Goal: Transaction & Acquisition: Purchase product/service

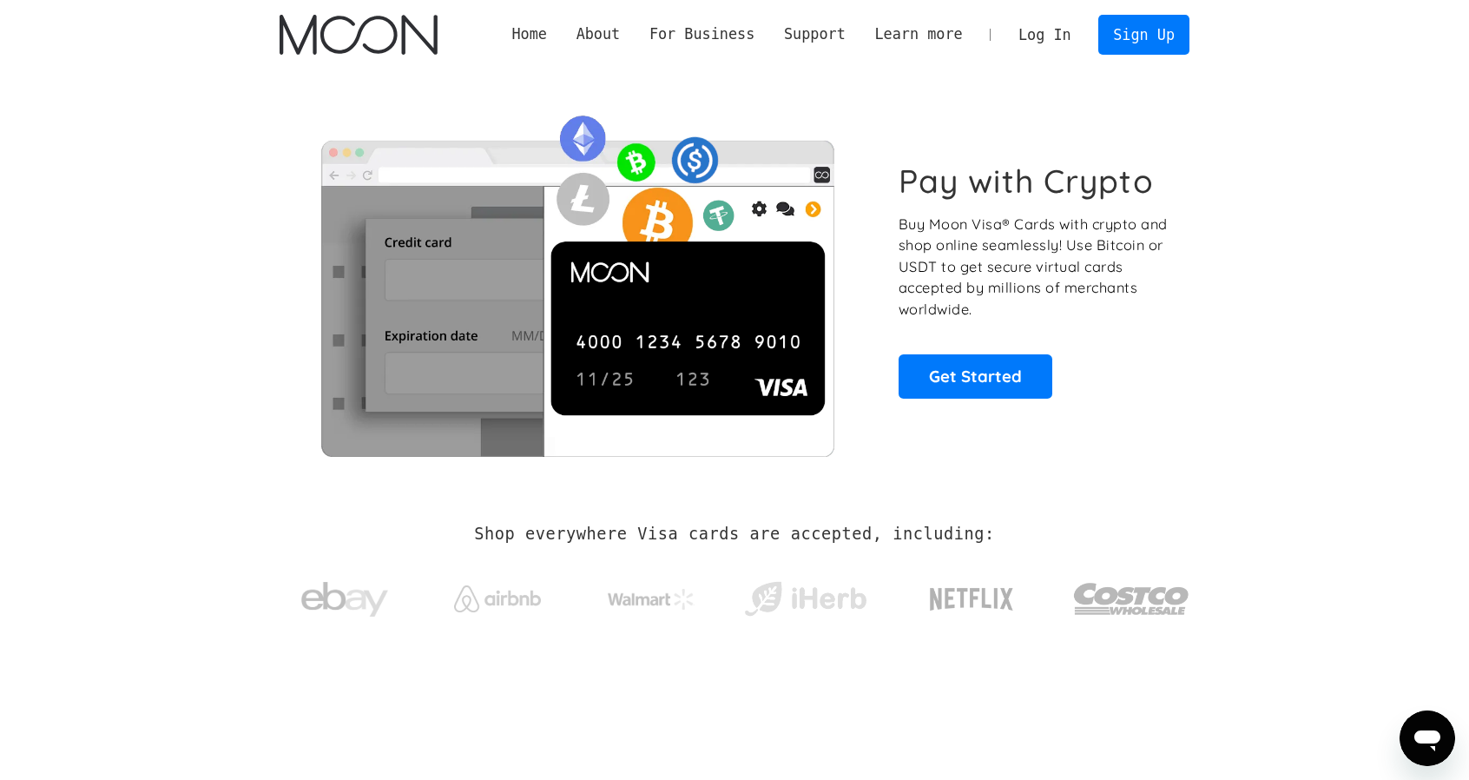
click at [1044, 45] on link "Log In" at bounding box center [1045, 35] width 82 height 38
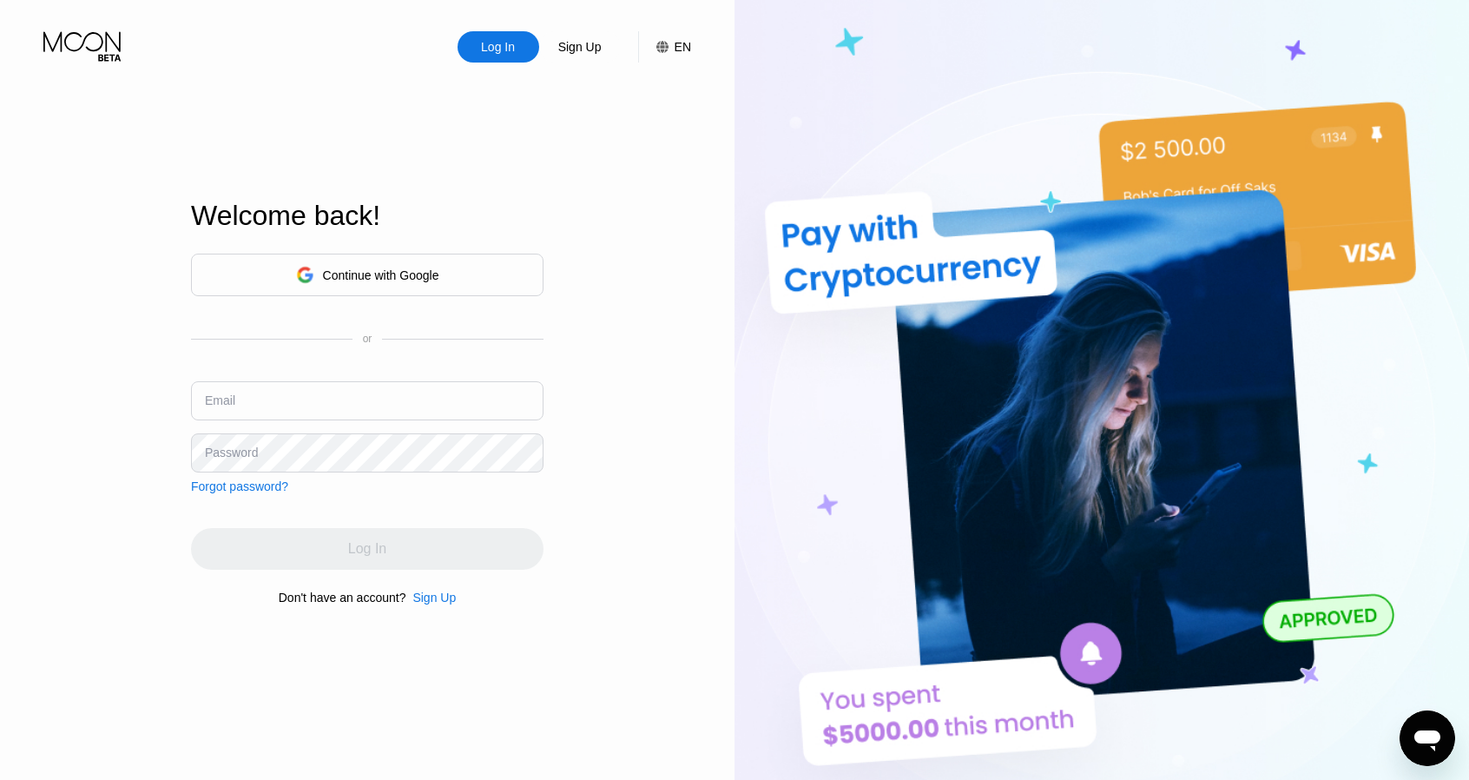
click at [444, 601] on div "Sign Up" at bounding box center [433, 597] width 43 height 14
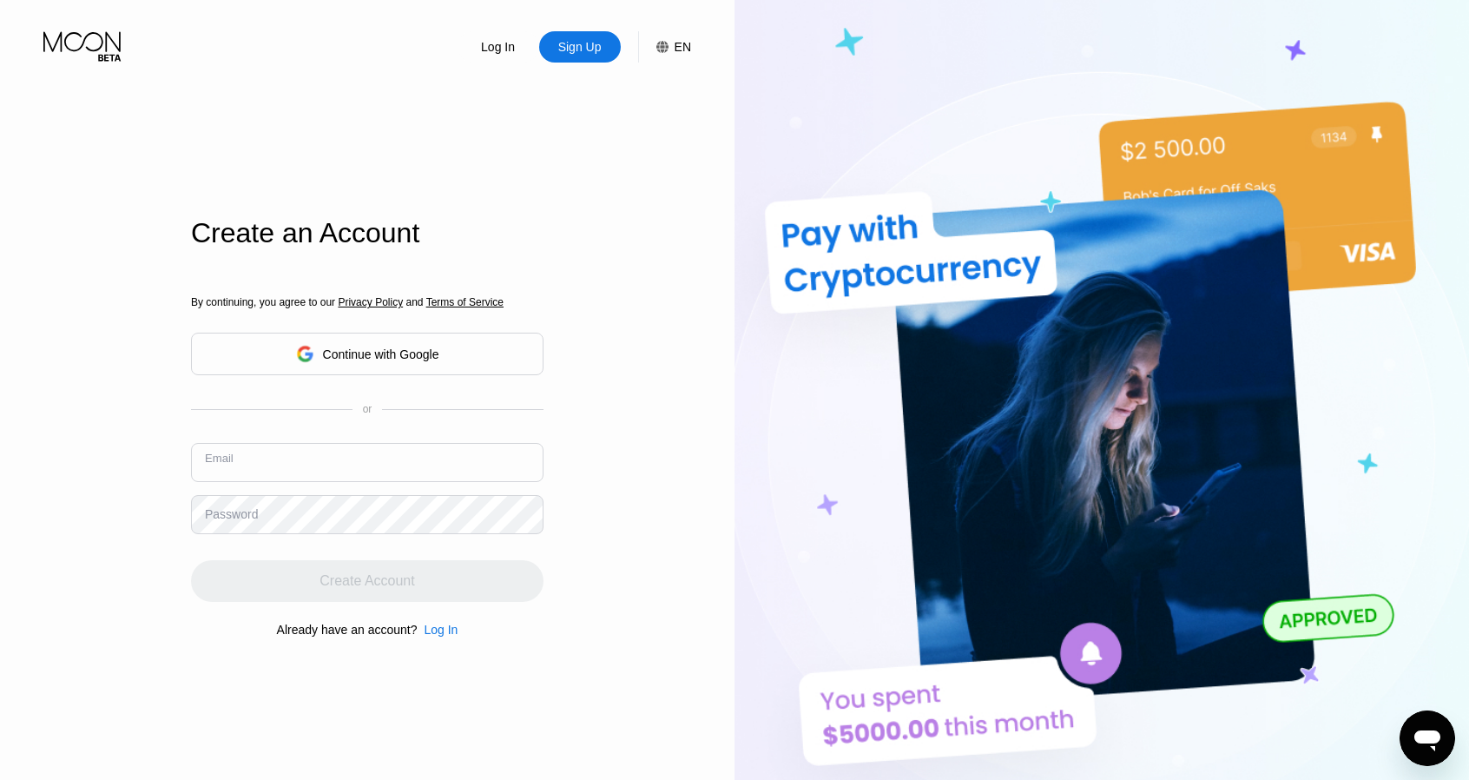
click at [337, 464] on input "text" at bounding box center [367, 462] width 352 height 39
paste input "[EMAIL_ADDRESS][DOMAIN_NAME]"
type input "[EMAIL_ADDRESS][DOMAIN_NAME]"
click at [300, 504] on div "By continuing, you agree to our Privacy Policy and Terms of Service Continue wi…" at bounding box center [367, 467] width 352 height 418
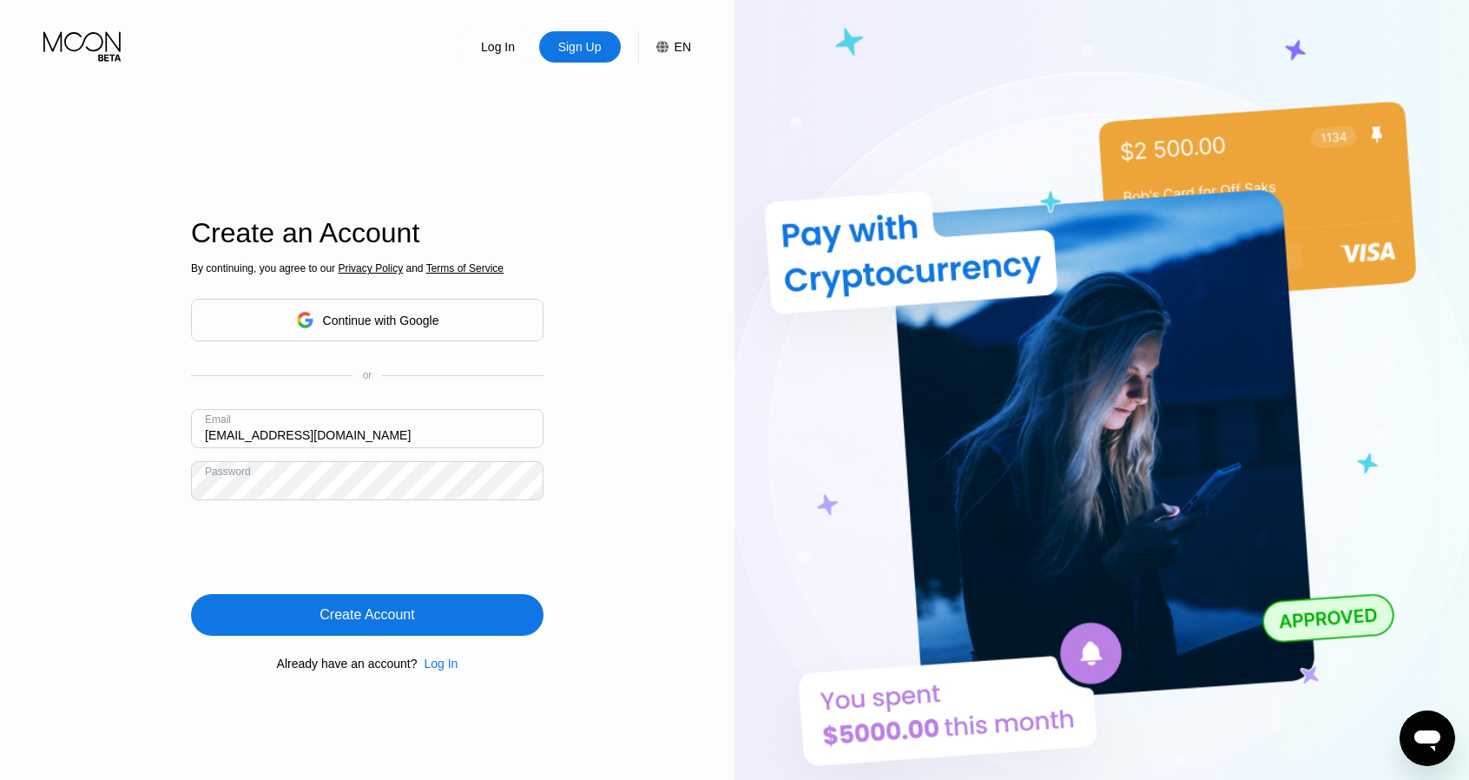
click at [382, 605] on div "Create Account" at bounding box center [367, 615] width 352 height 42
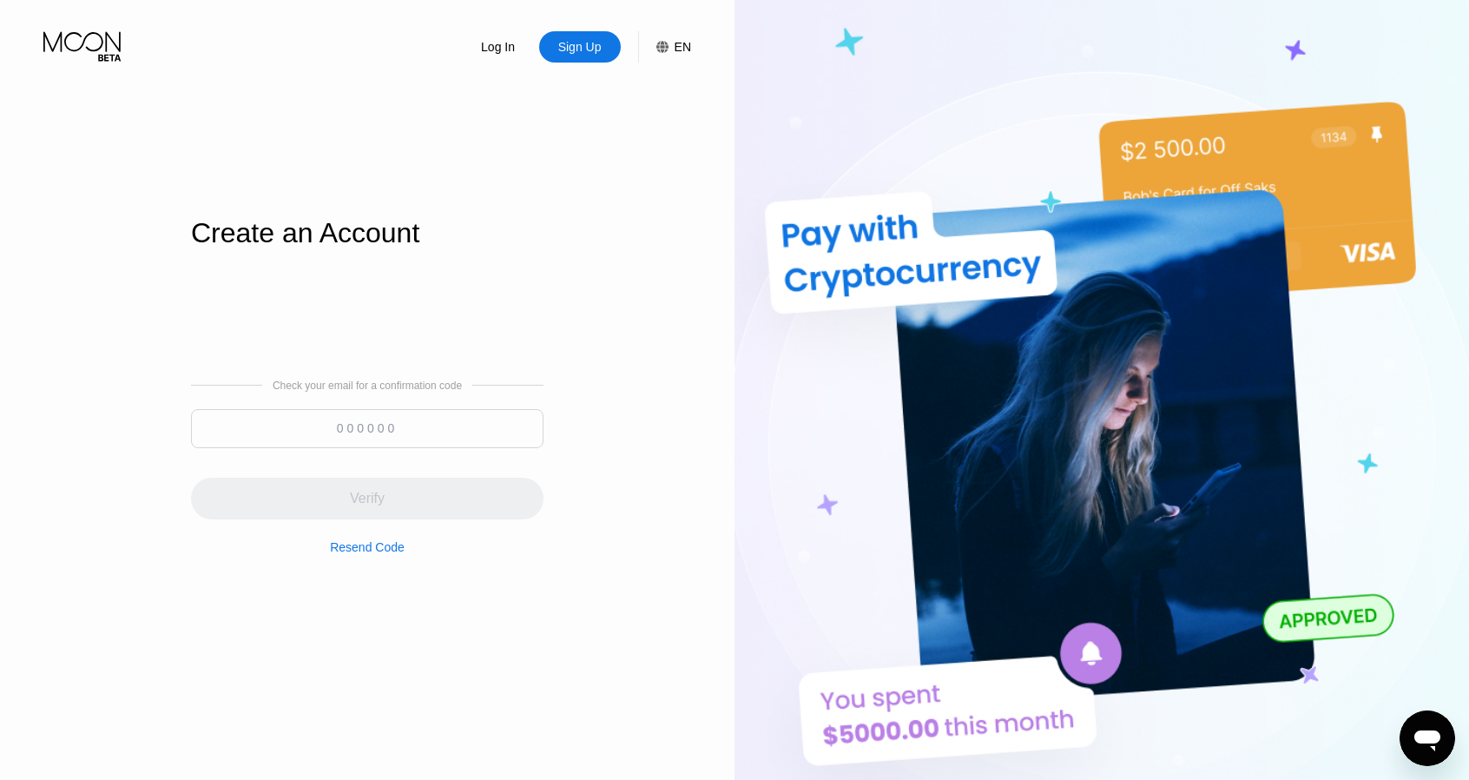
click at [413, 429] on input at bounding box center [367, 428] width 352 height 39
paste input "500267"
type input "500267"
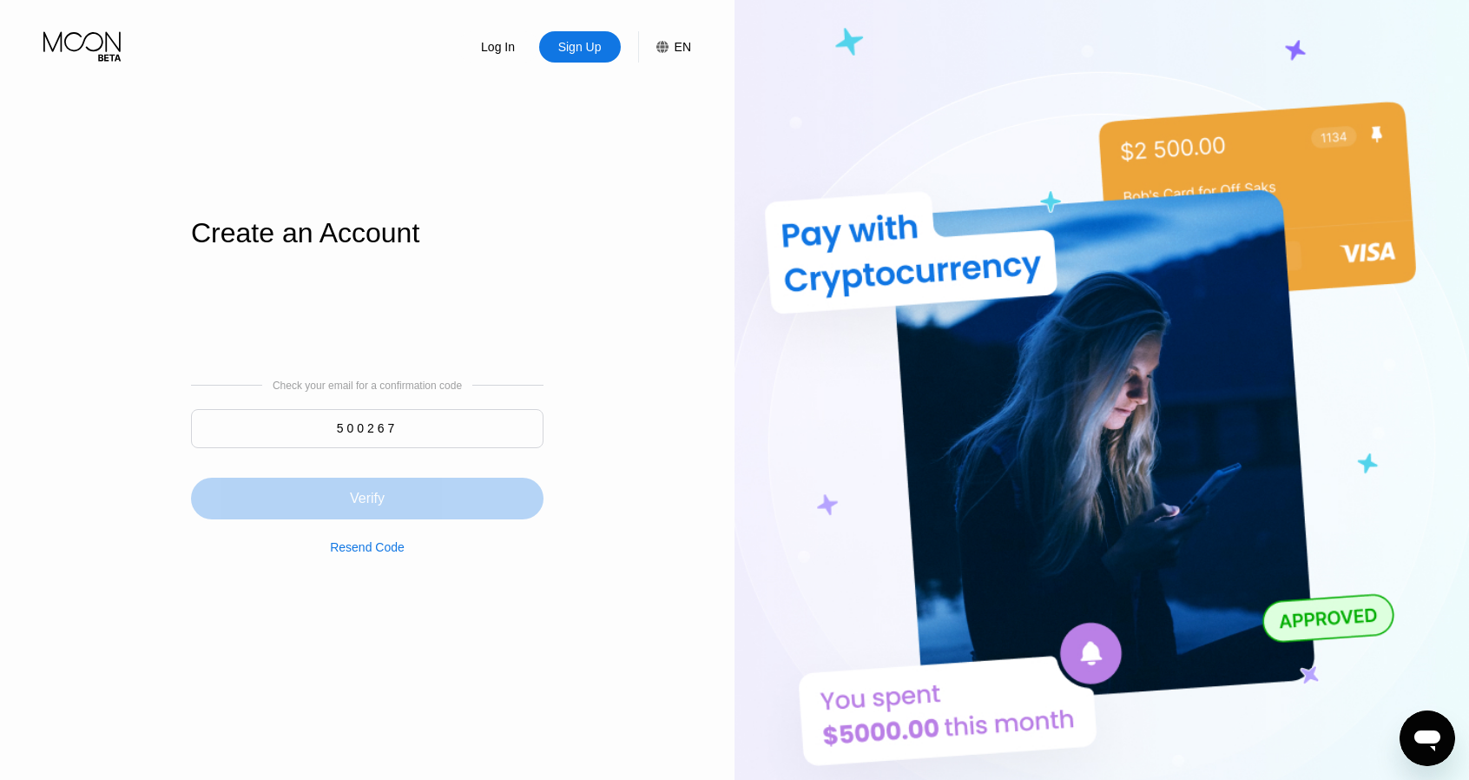
click at [379, 504] on div "Verify" at bounding box center [367, 498] width 35 height 17
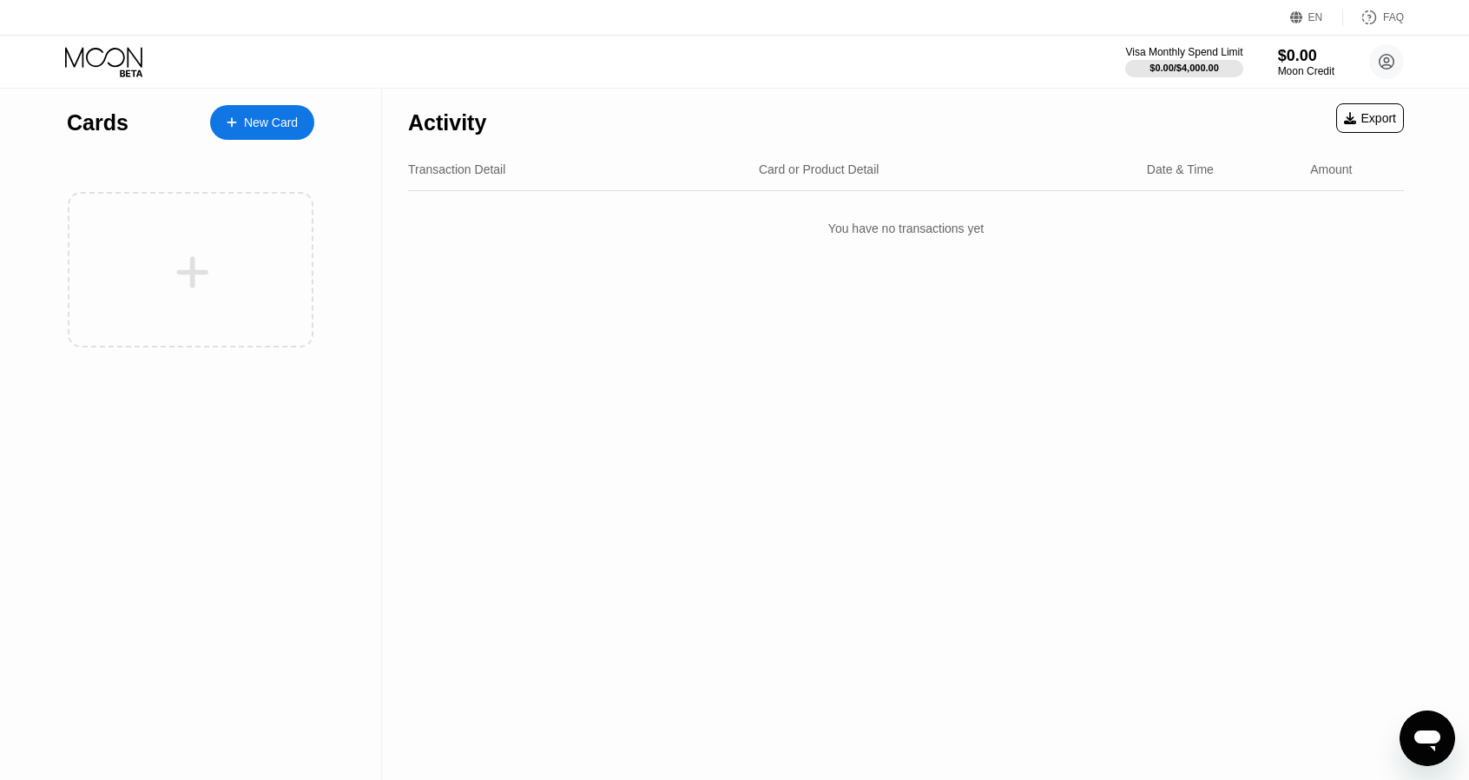
click at [1275, 94] on div "Activity Export" at bounding box center [906, 118] width 996 height 61
click at [1292, 62] on div "$0.00" at bounding box center [1306, 55] width 58 height 18
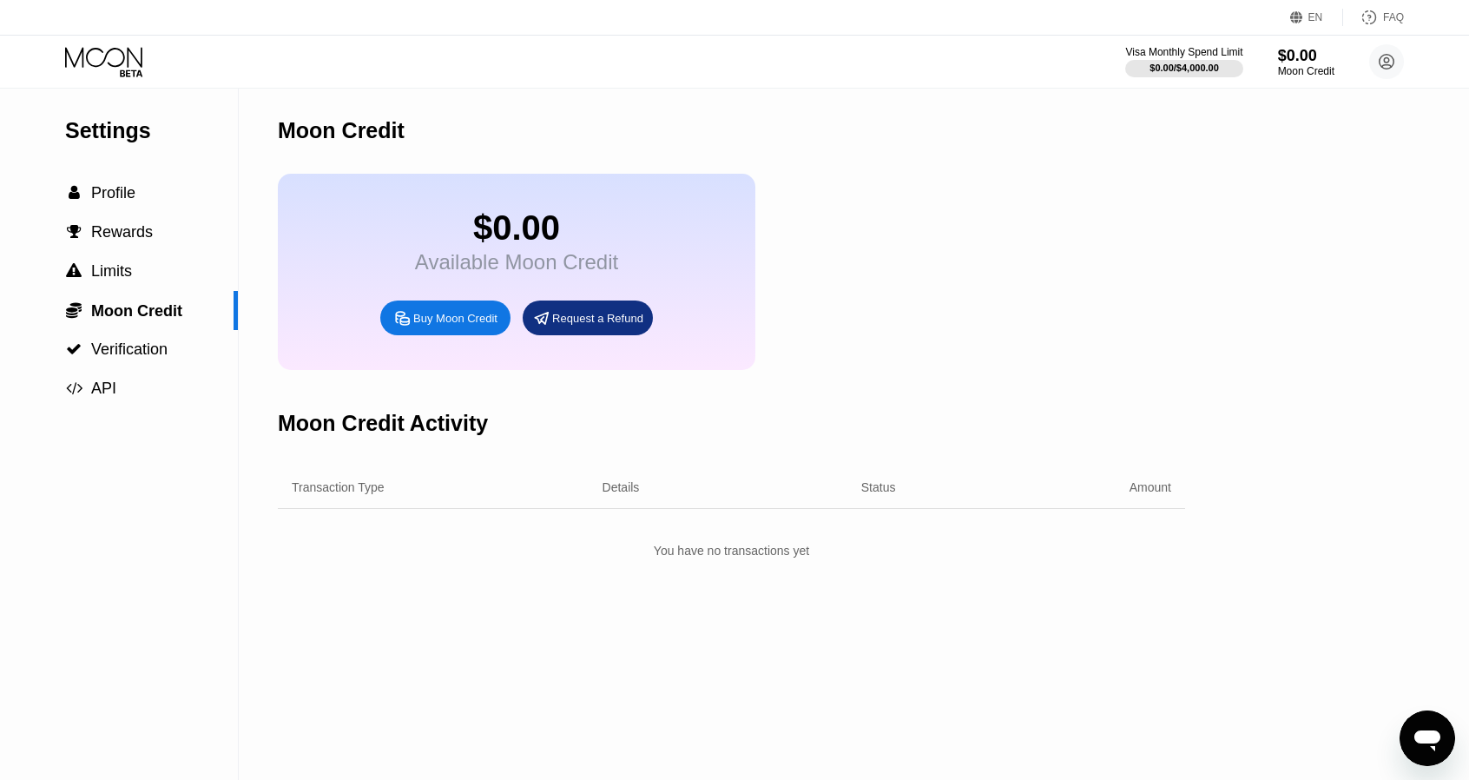
click at [504, 335] on div "Buy Moon Credit" at bounding box center [445, 317] width 130 height 35
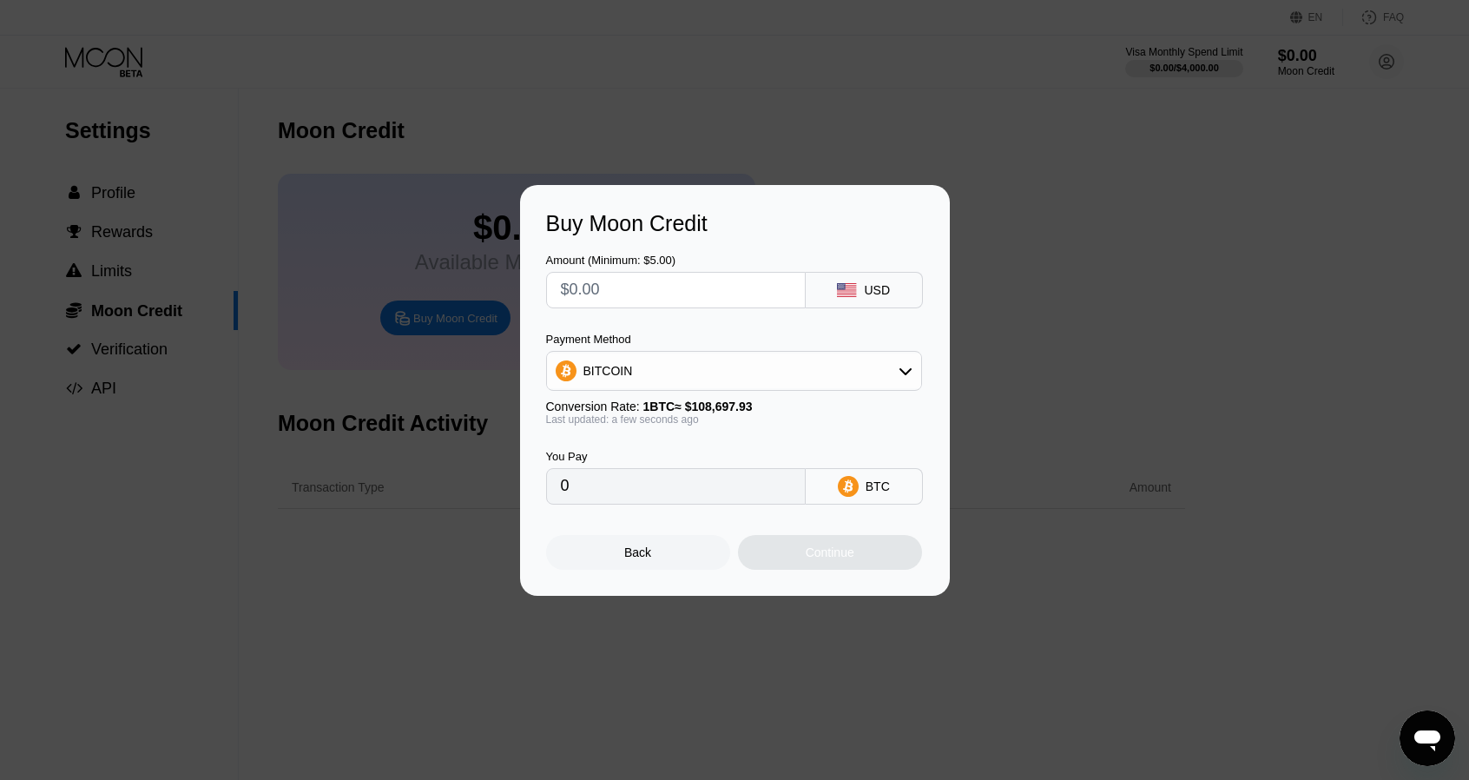
click at [696, 385] on div "BITCOIN" at bounding box center [734, 370] width 374 height 35
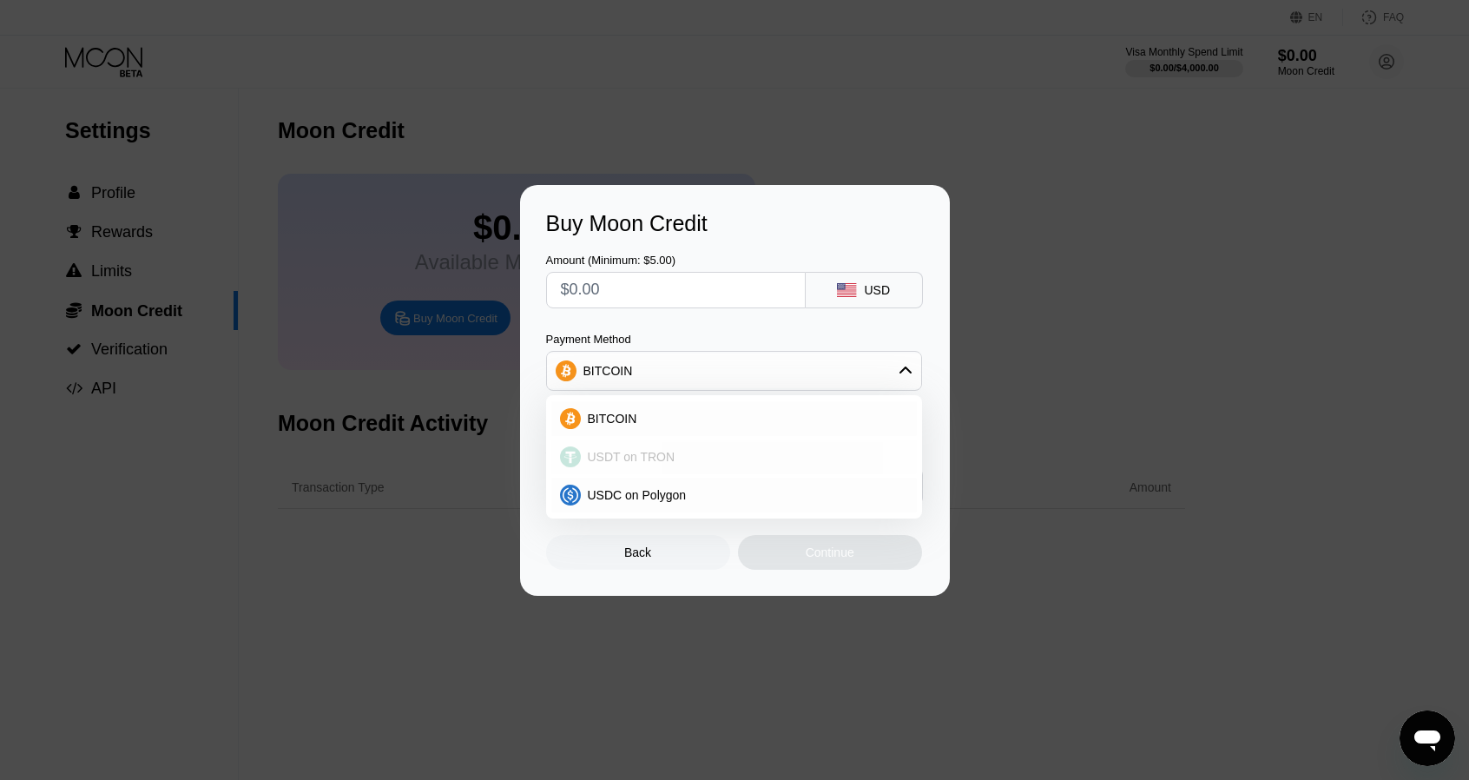
click at [675, 458] on div "USDT on TRON" at bounding box center [744, 457] width 327 height 14
type input "0.00"
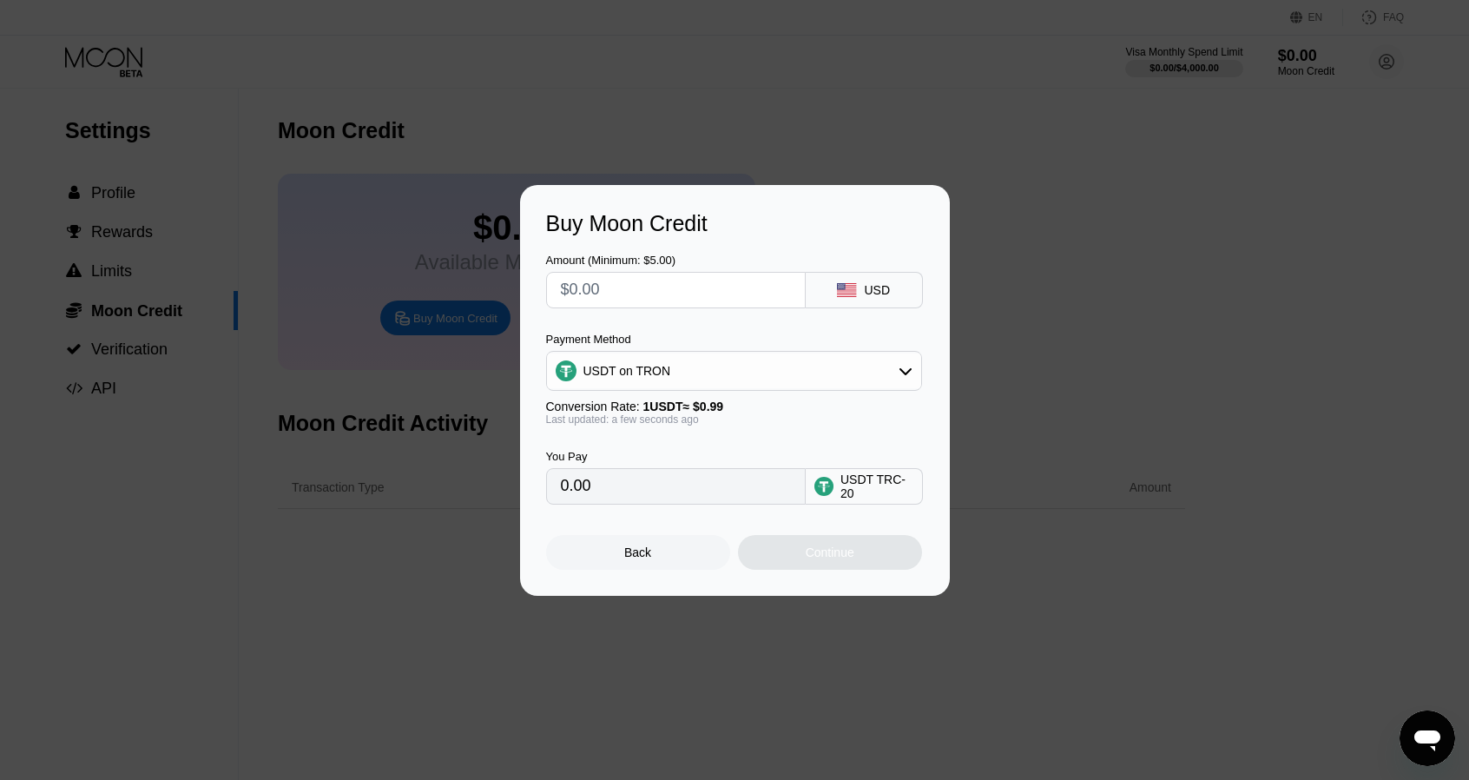
click at [715, 286] on input "text" at bounding box center [676, 290] width 230 height 35
click at [653, 379] on div "USDT on TRON" at bounding box center [734, 370] width 374 height 35
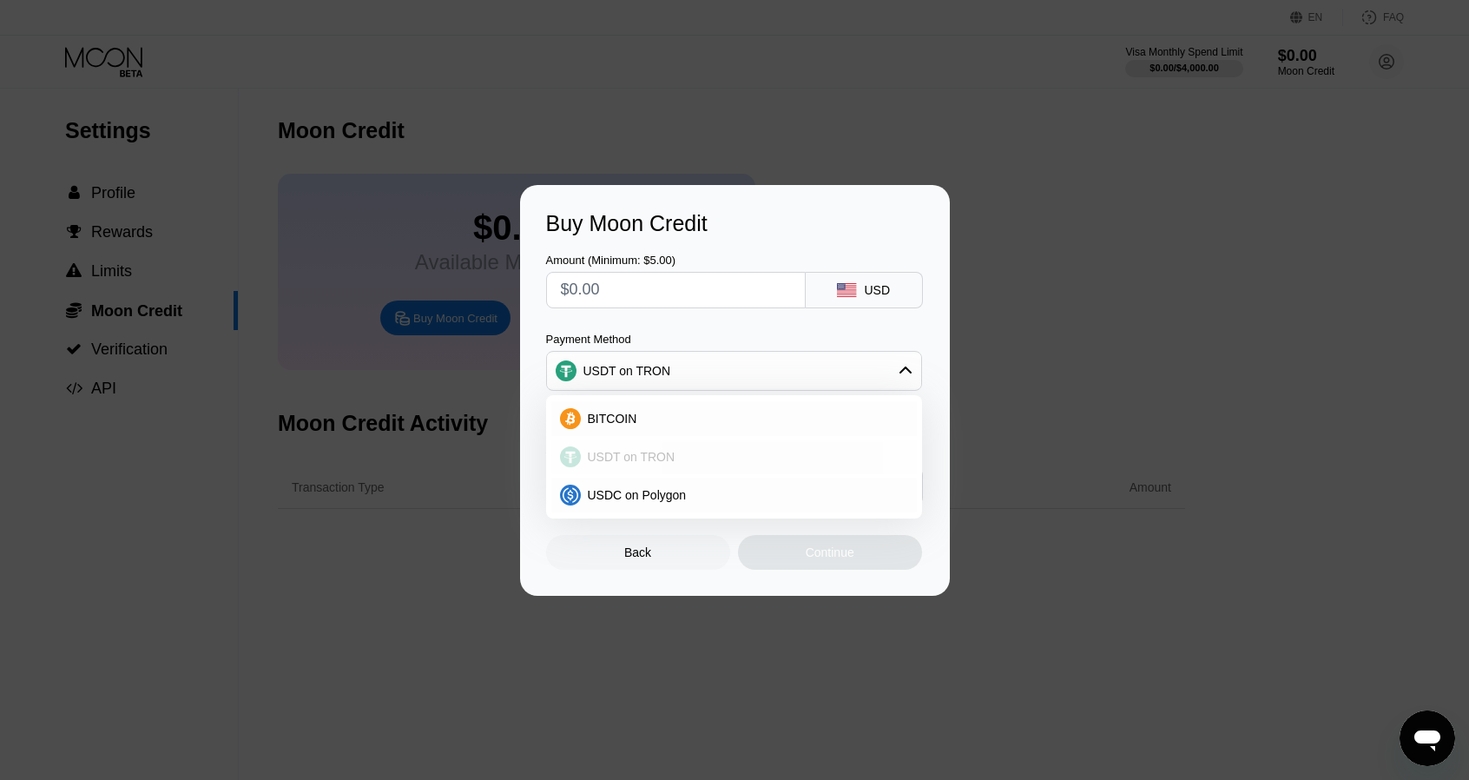
click at [636, 451] on span "USDT on TRON" at bounding box center [632, 457] width 88 height 14
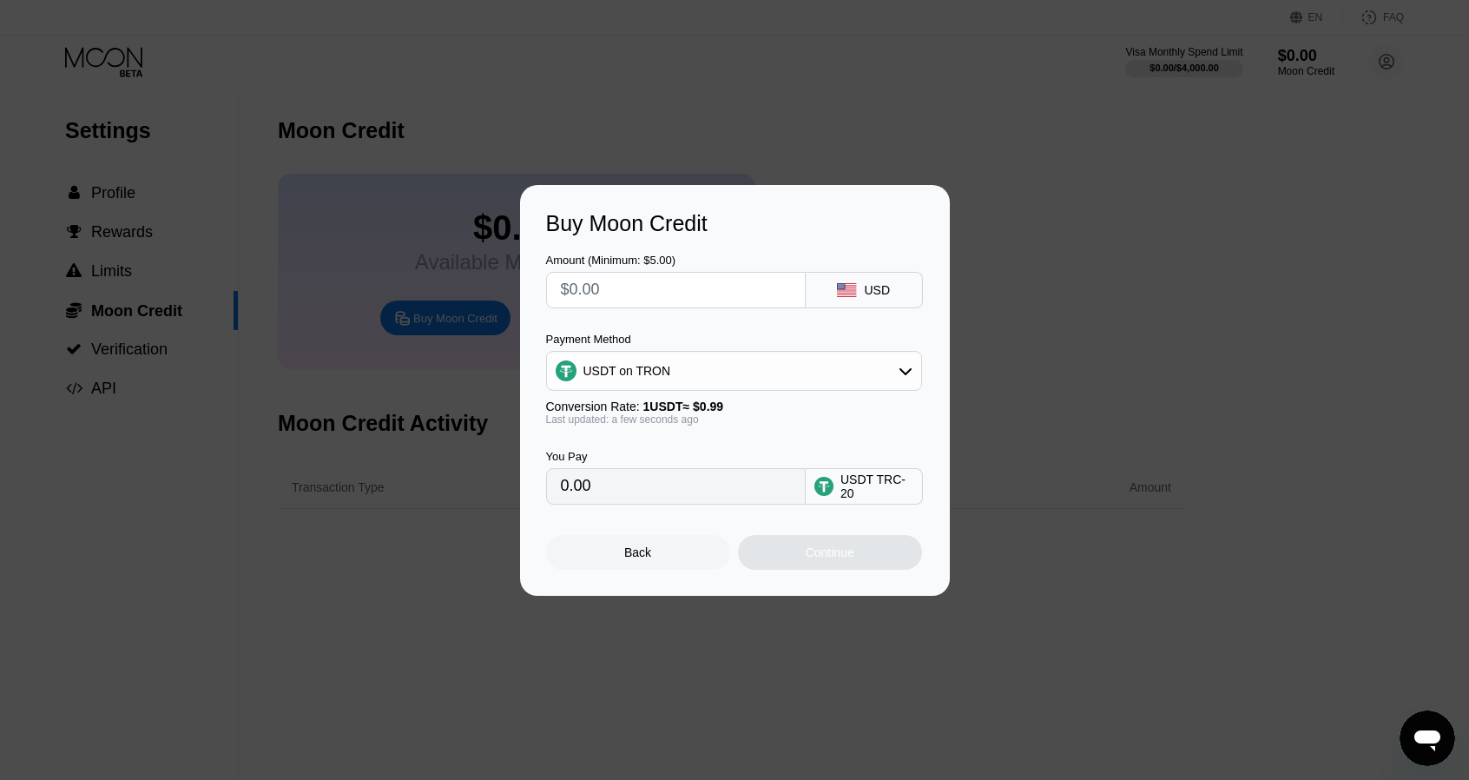
click at [620, 291] on input "text" at bounding box center [676, 290] width 230 height 35
type input "$6"
type input "6.06"
type input "$60"
type input "60.61"
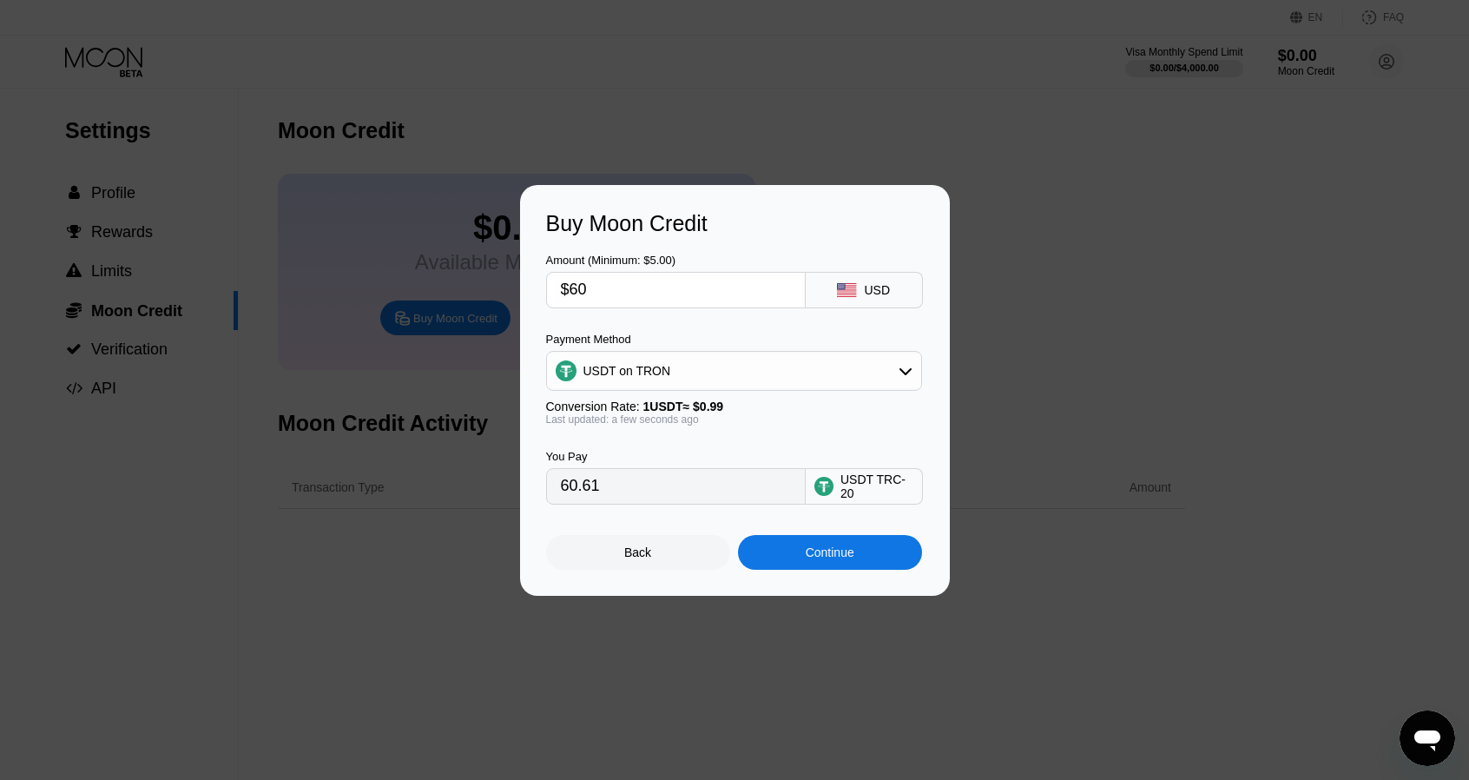
type input "$606"
type input "612.12"
type input "$606"
click at [762, 537] on div "Back Continue" at bounding box center [735, 536] width 378 height 65
click at [790, 575] on div "Buy Moon Credit Amount (Minimum: $5.00) $606 USD Payment Method USDT on TRON Co…" at bounding box center [735, 390] width 430 height 411
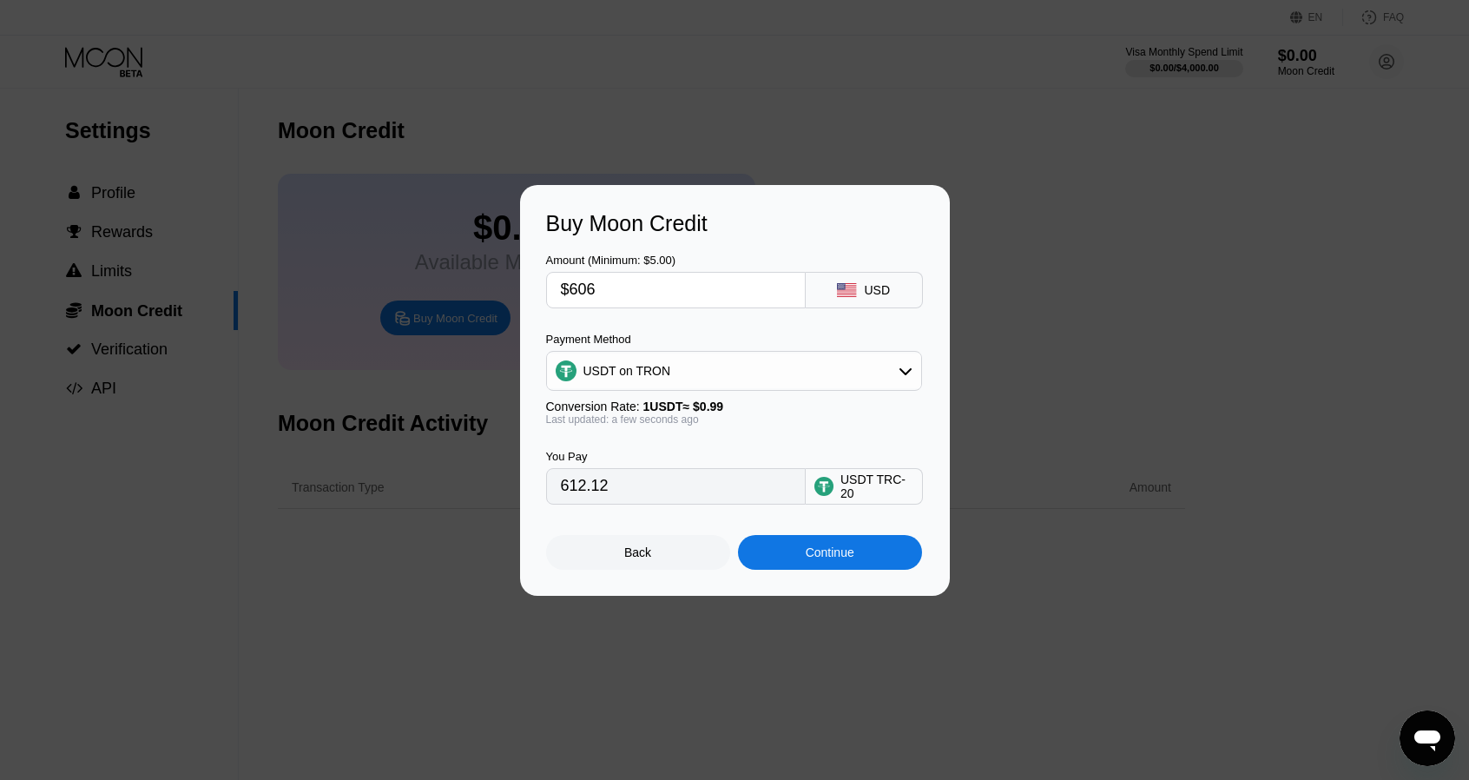
click at [790, 569] on div "Continue" at bounding box center [830, 552] width 184 height 35
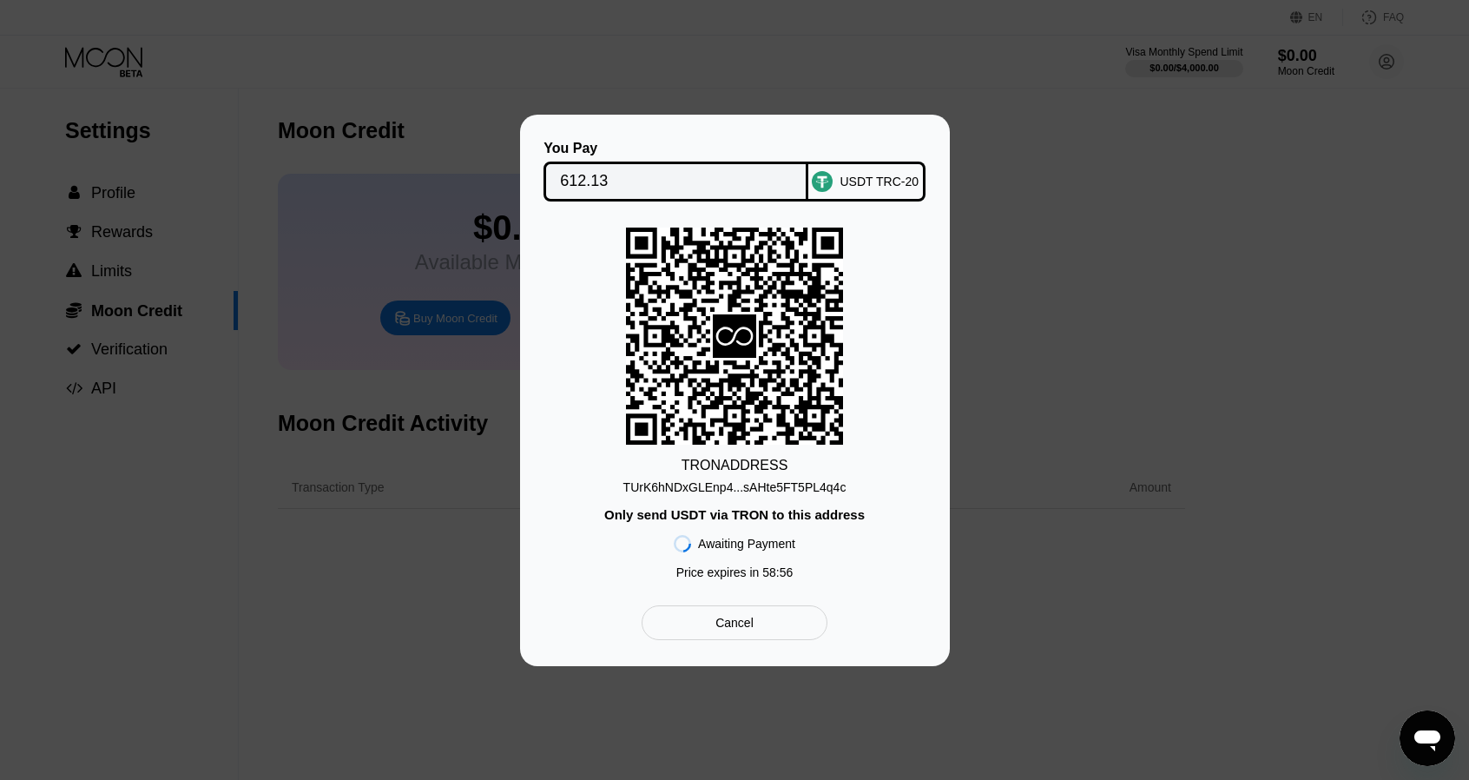
click at [719, 486] on div "TUrK6hNDxGLEnp4...sAHte5FT5PL4q4c" at bounding box center [734, 487] width 223 height 14
click at [681, 179] on input "612.13" at bounding box center [676, 181] width 232 height 35
click at [595, 171] on input "612.13" at bounding box center [676, 181] width 232 height 35
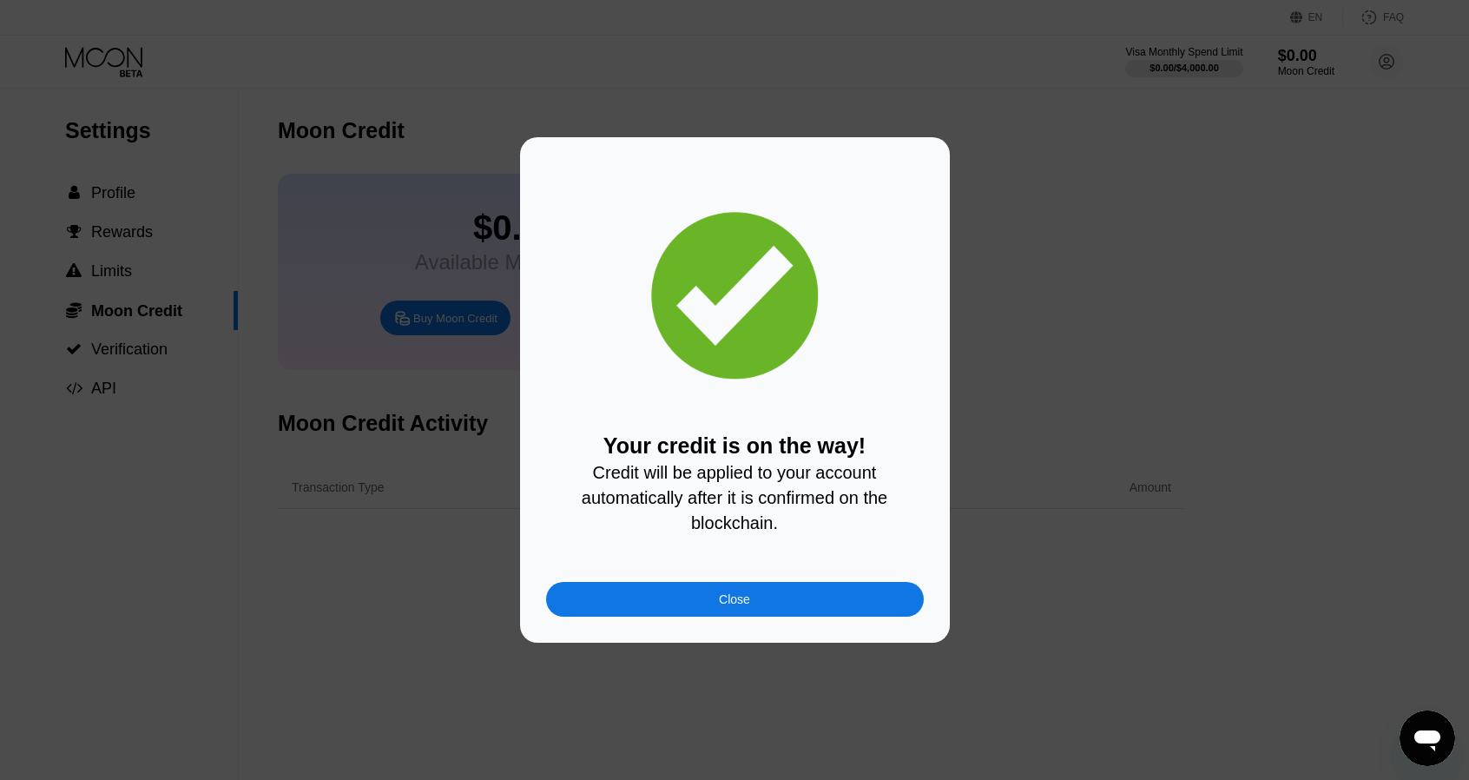
click at [714, 605] on div "Close" at bounding box center [735, 599] width 378 height 35
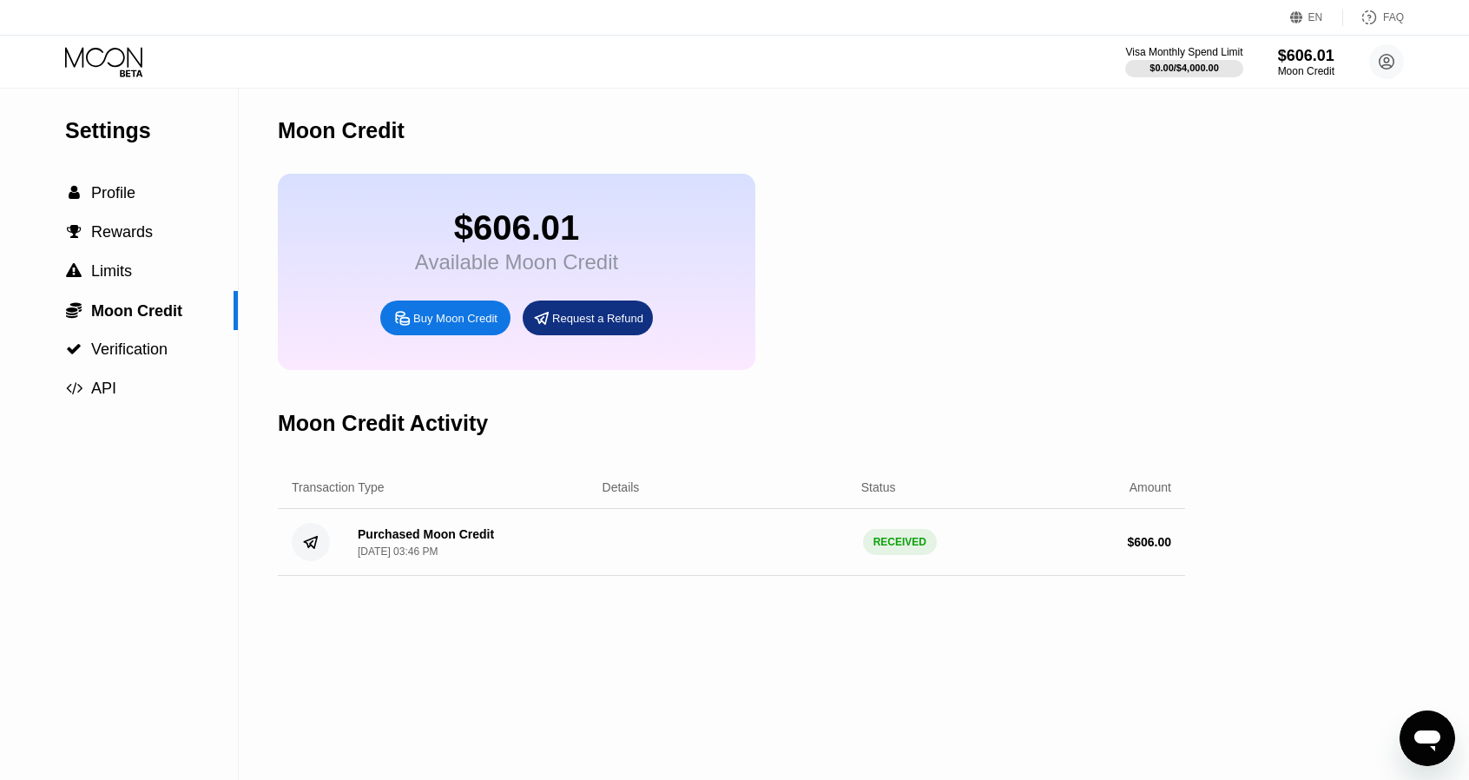
click at [130, 75] on icon at bounding box center [131, 72] width 23 height 7
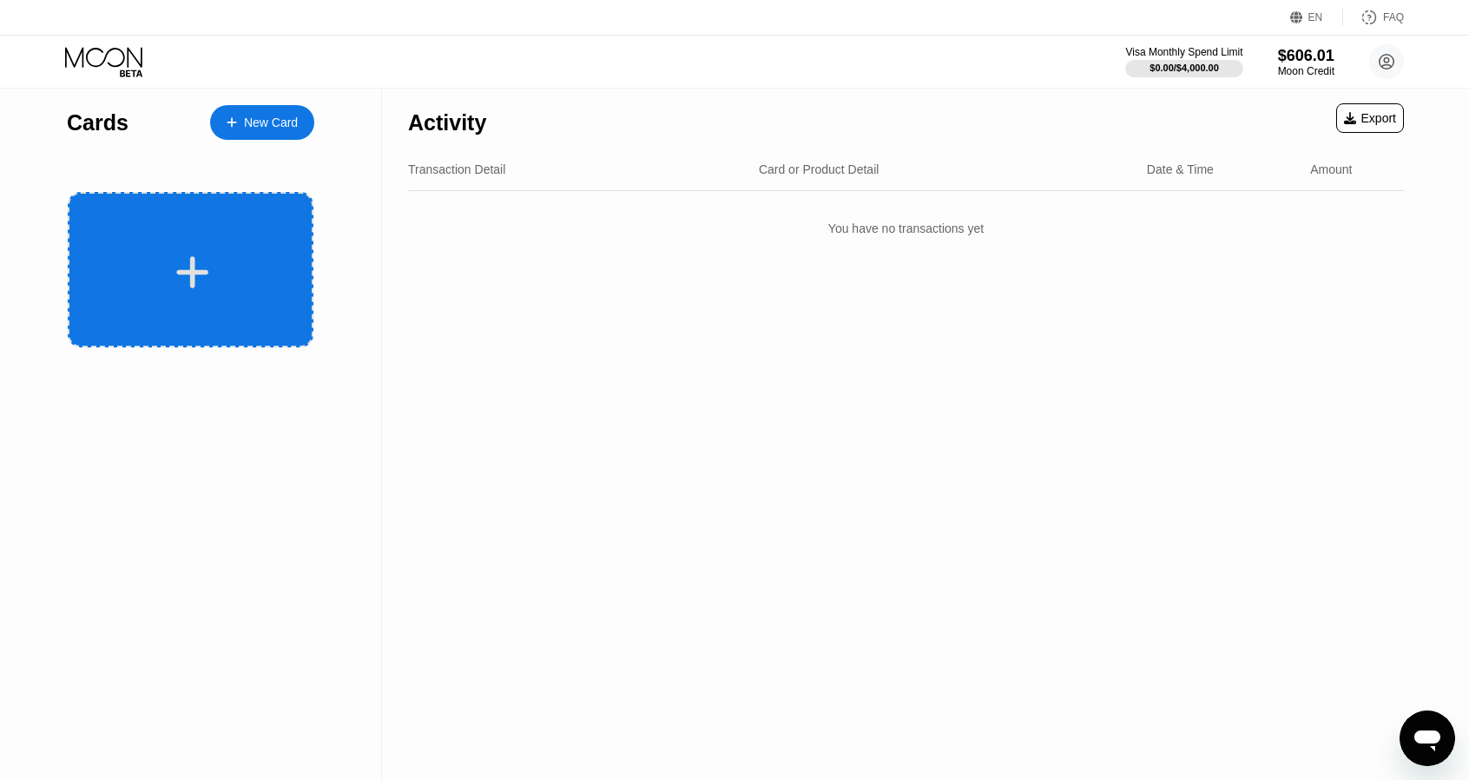
click at [231, 246] on div at bounding box center [191, 269] width 246 height 155
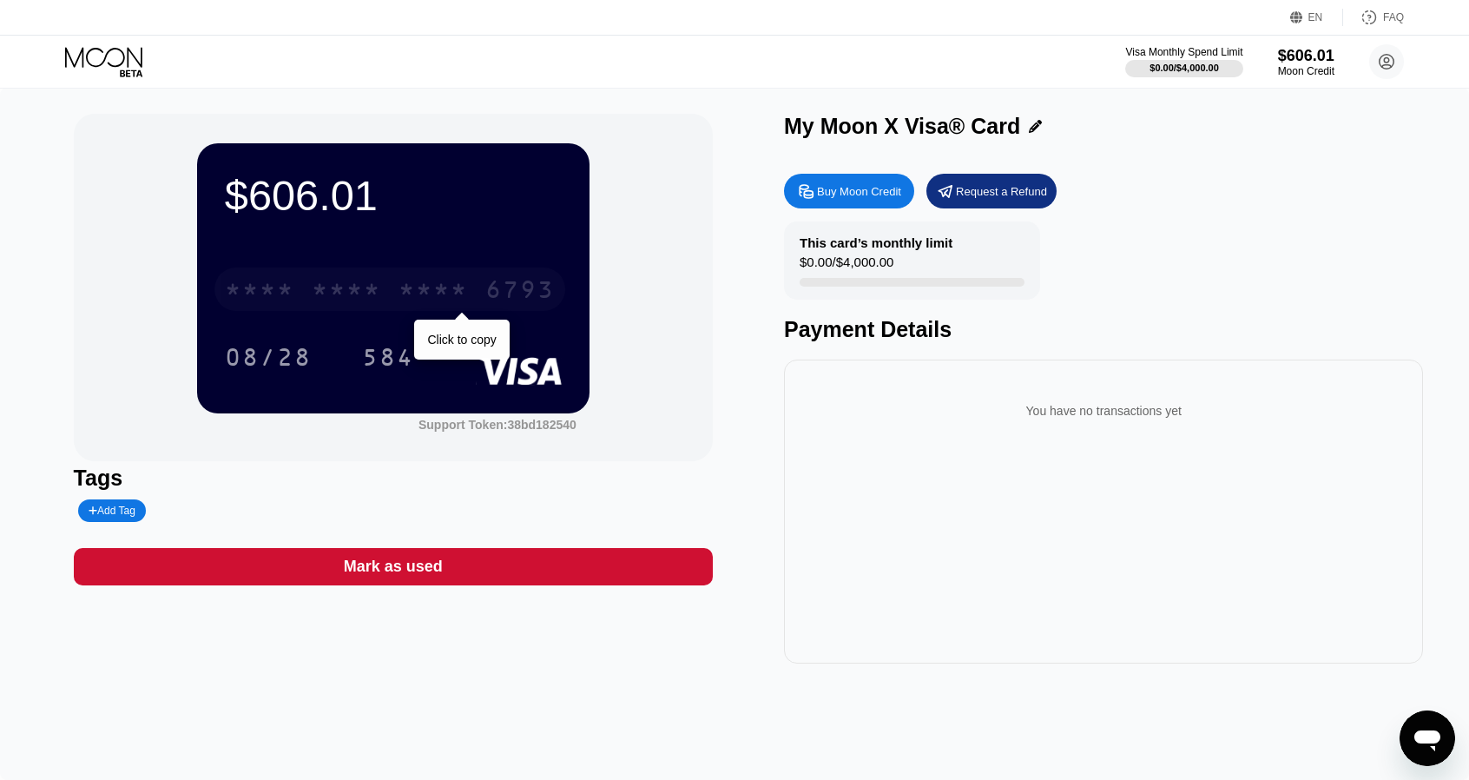
click at [392, 293] on div "* * * * * * * * * * * * 6793" at bounding box center [389, 288] width 351 height 43
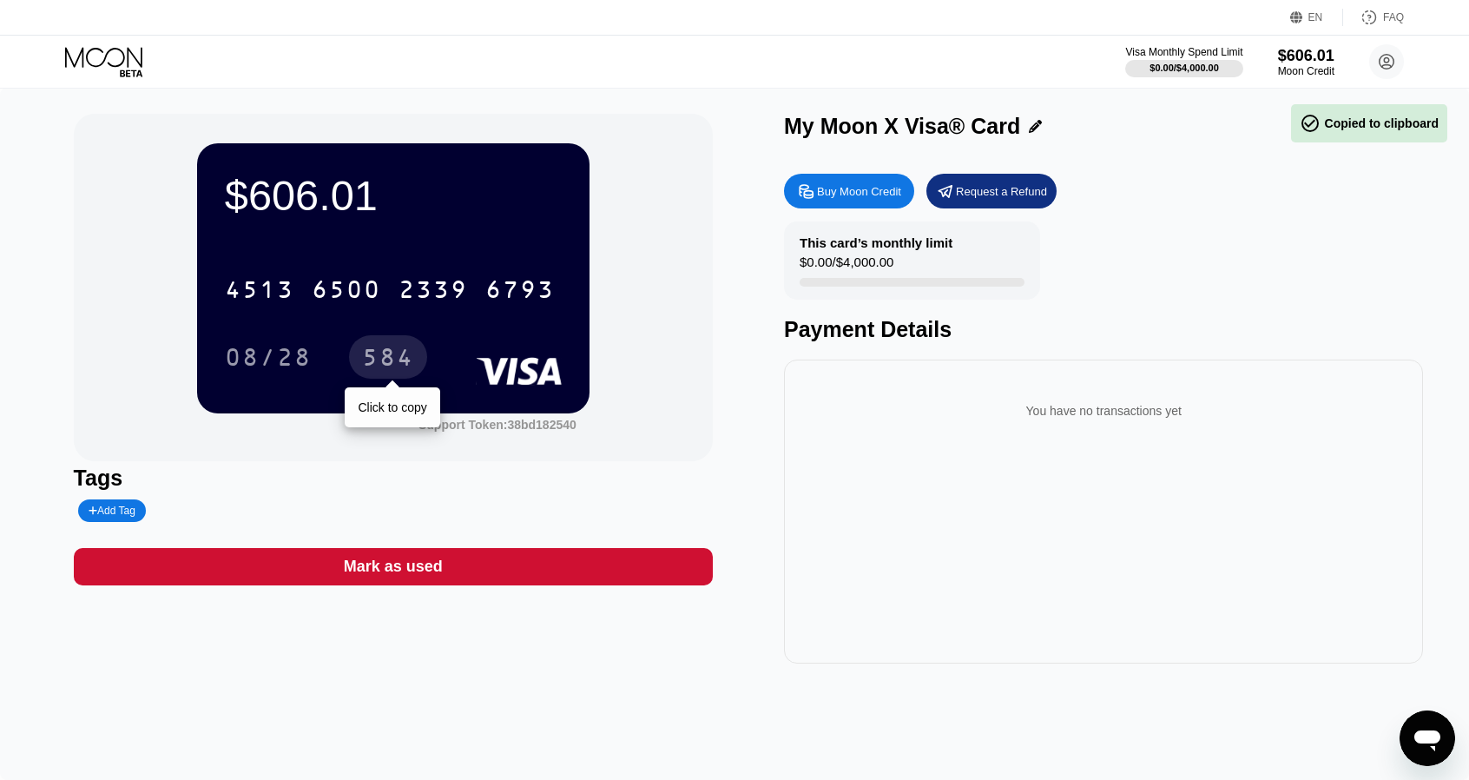
click at [387, 364] on div "584" at bounding box center [388, 360] width 52 height 28
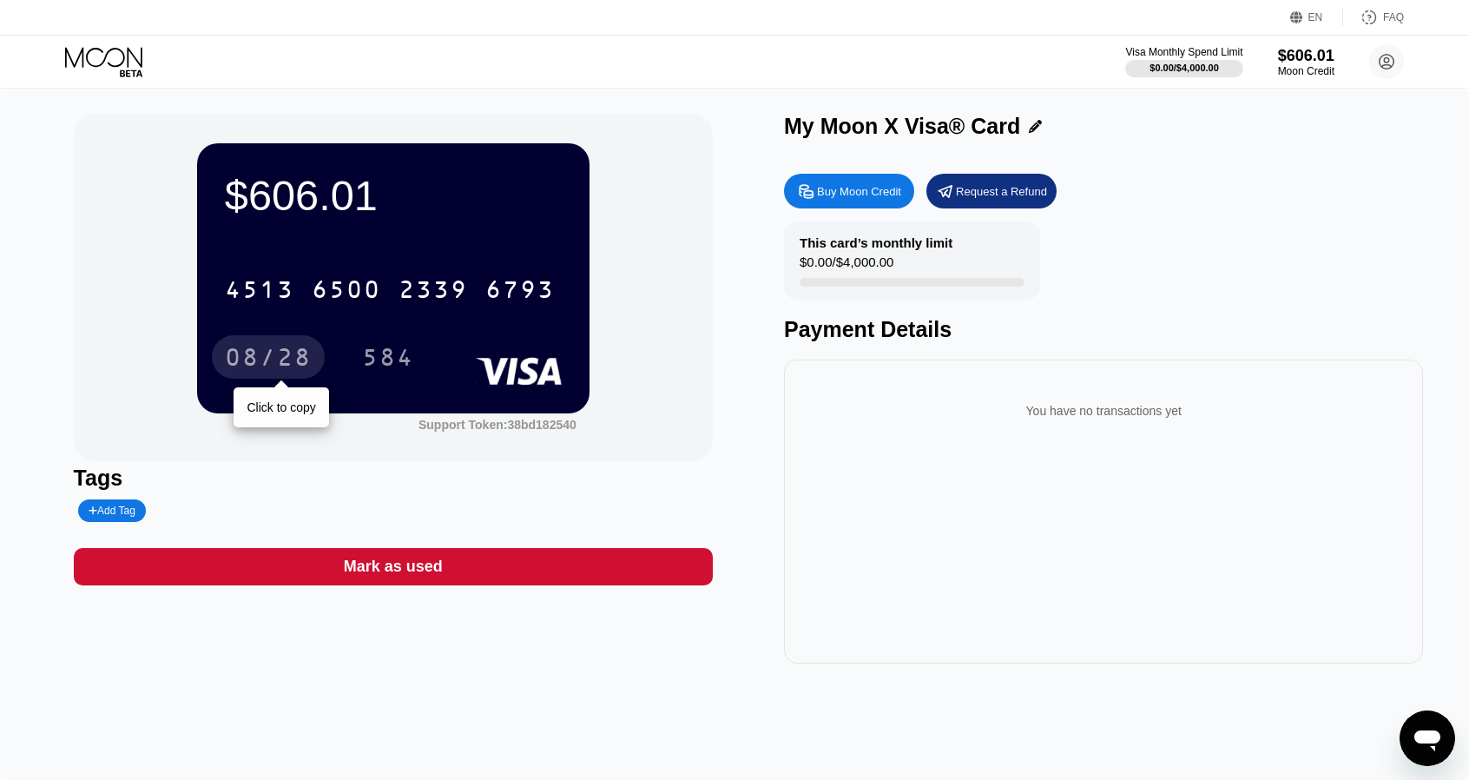
click at [297, 366] on div "08/28" at bounding box center [268, 360] width 87 height 28
